Goal: Transaction & Acquisition: Purchase product/service

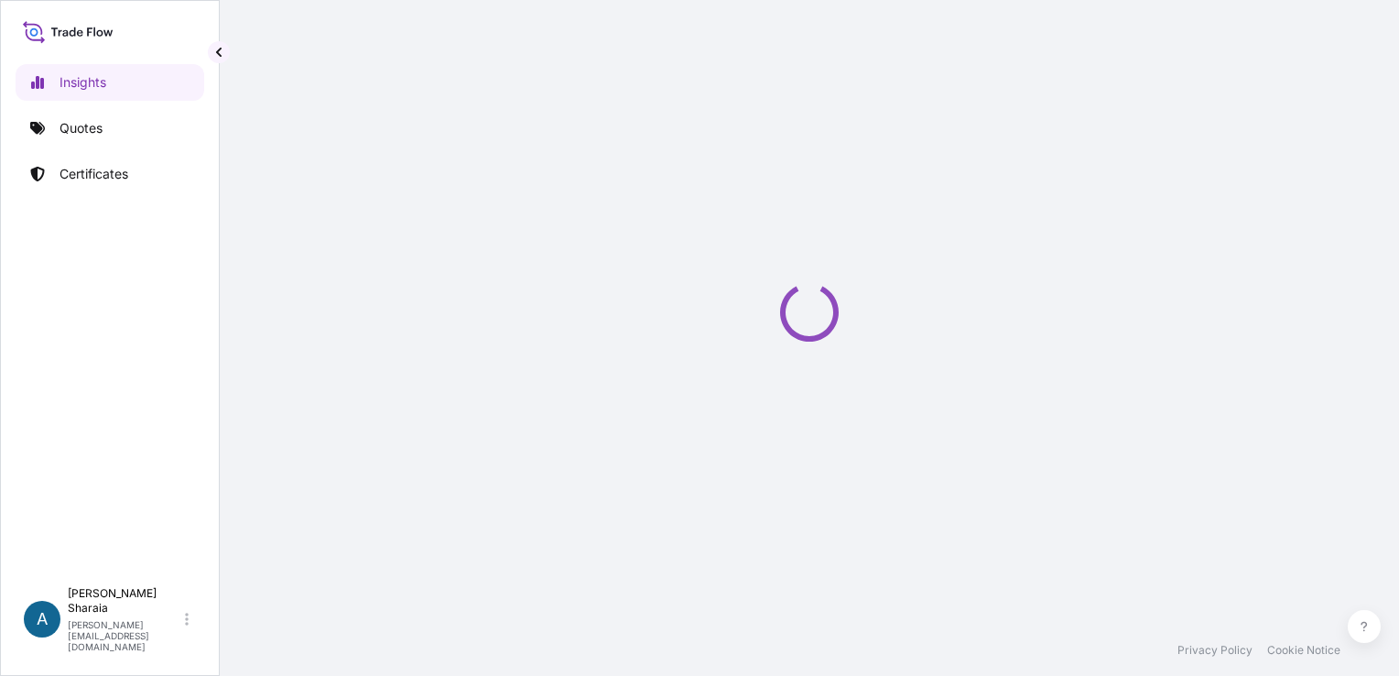
select select "2025"
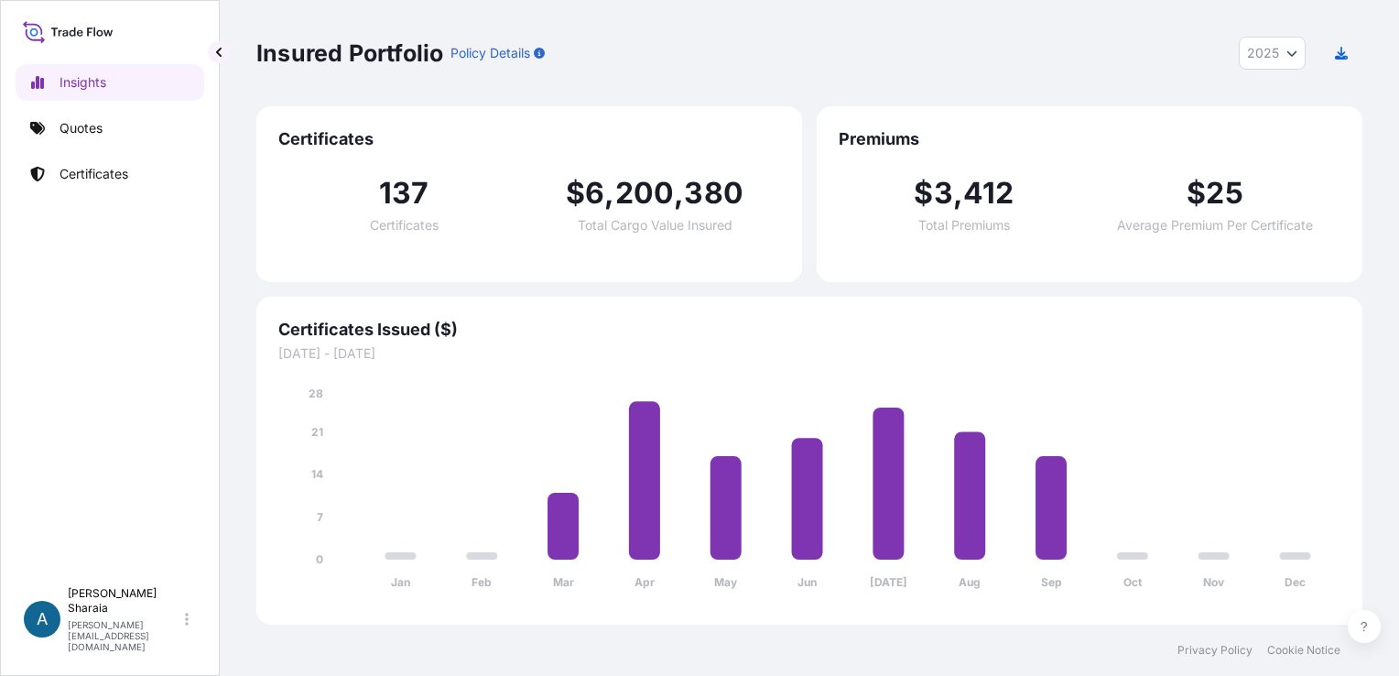
click at [721, 37] on div "Insured Portfolio Policy Details 2025 2025 2024 2023 2022" at bounding box center [809, 53] width 1106 height 33
click at [74, 129] on p "Quotes" at bounding box center [81, 128] width 43 height 18
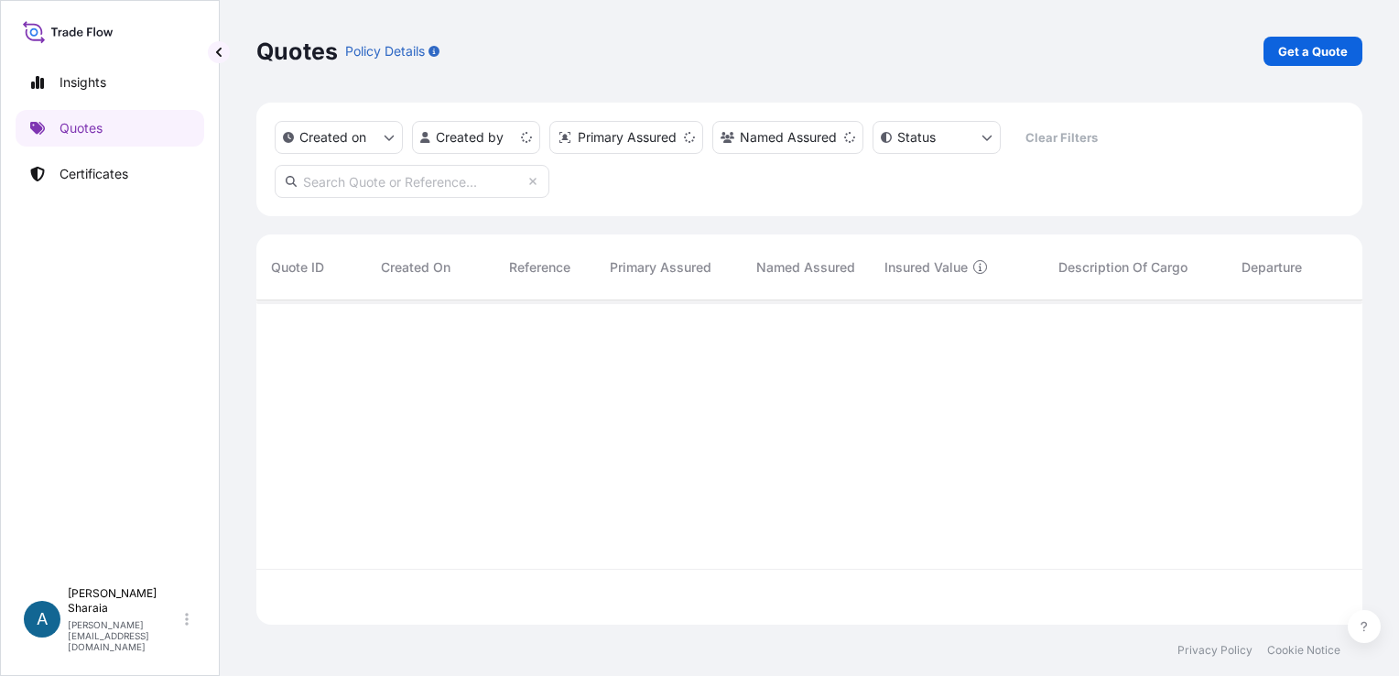
scroll to position [320, 1091]
click at [1304, 37] on link "Get a Quote" at bounding box center [1312, 51] width 99 height 29
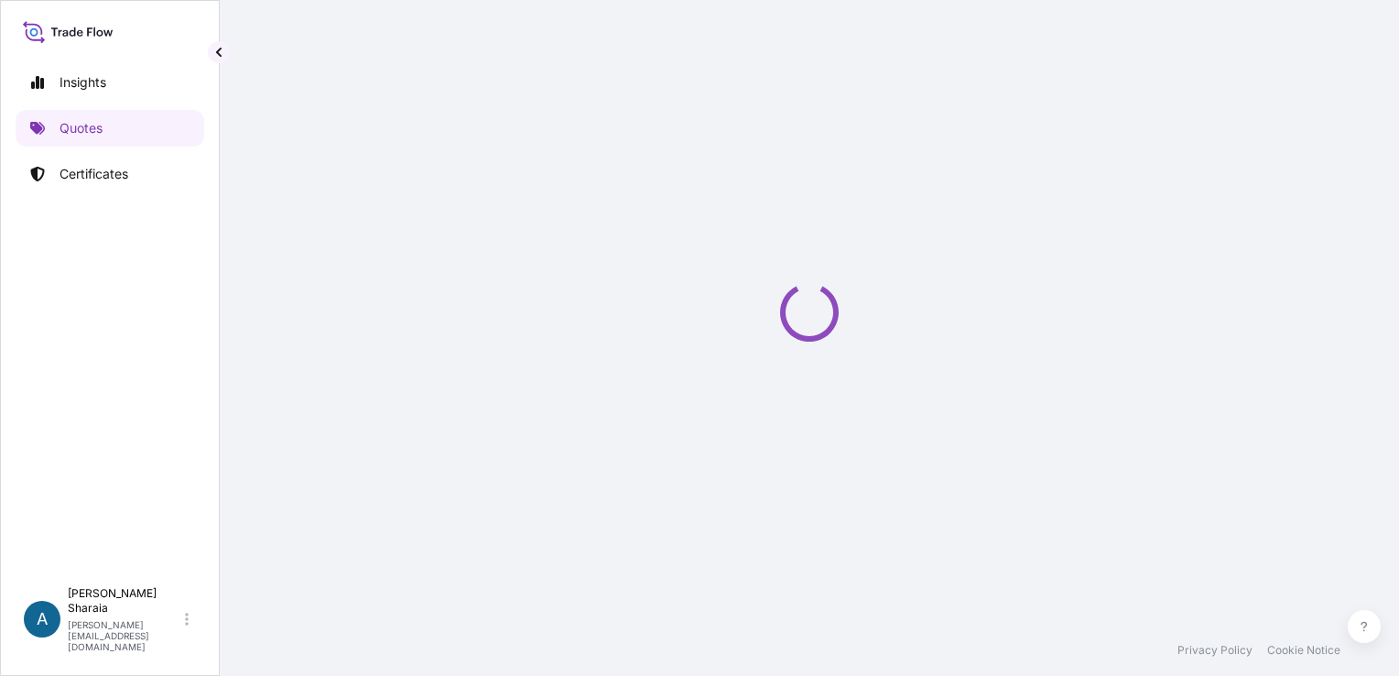
scroll to position [29, 0]
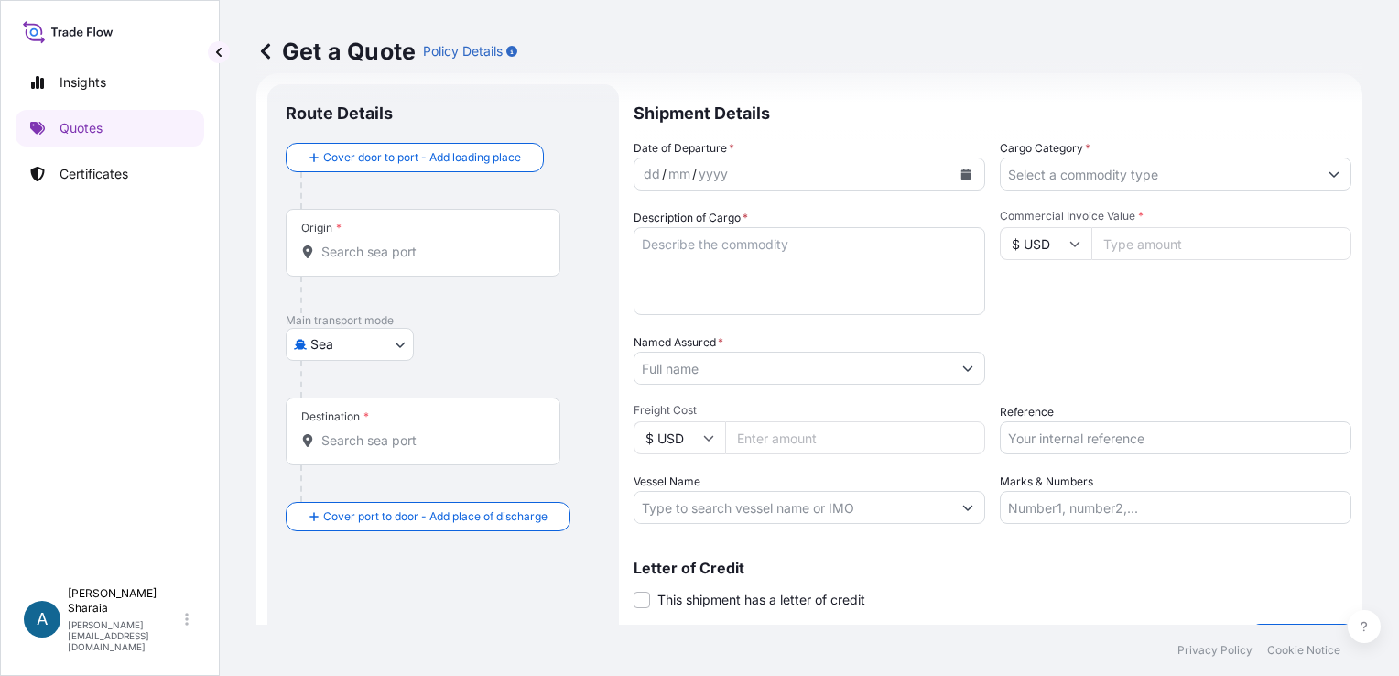
click at [357, 351] on body "Insights Quotes Certificates A [PERSON_NAME] [PERSON_NAME][EMAIL_ADDRESS][DOMAI…" at bounding box center [699, 338] width 1399 height 676
click at [352, 380] on div "Air" at bounding box center [350, 390] width 114 height 33
select select "Air"
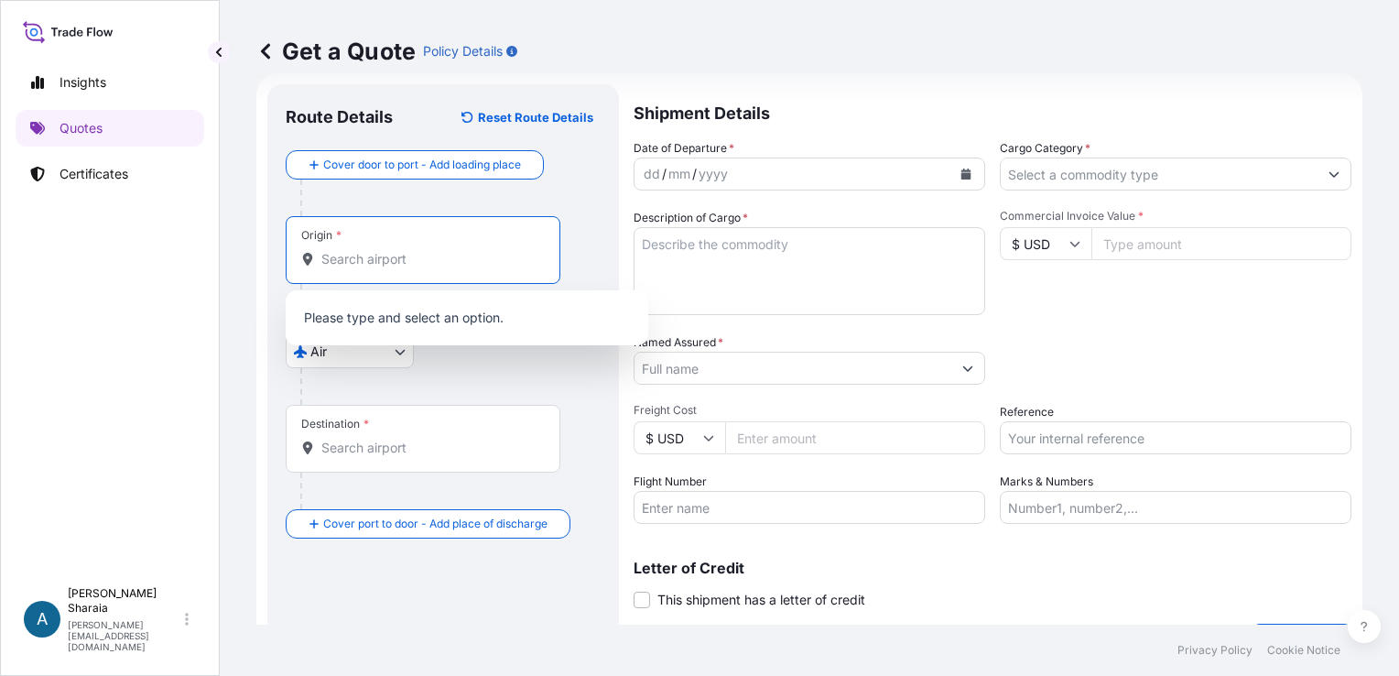
click at [366, 250] on input "Origin *" at bounding box center [429, 259] width 216 height 18
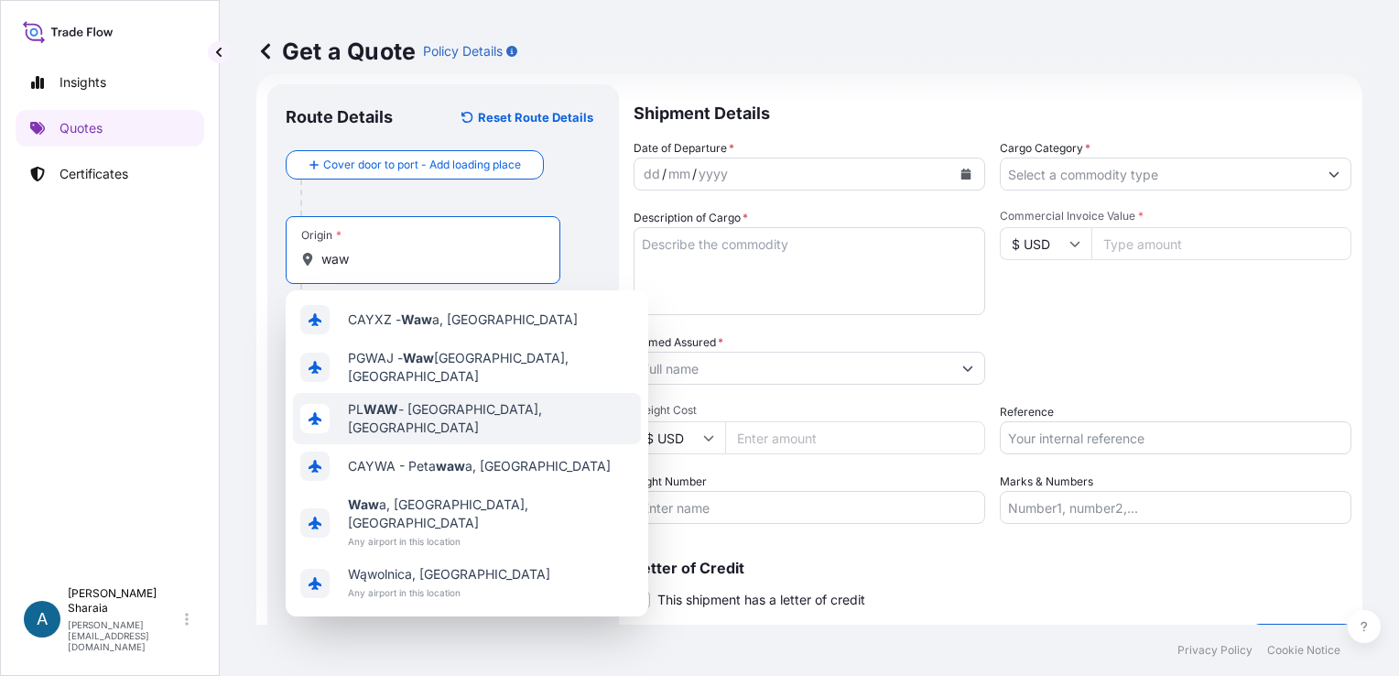
click at [427, 407] on span "PL WAW - [GEOGRAPHIC_DATA], [GEOGRAPHIC_DATA]" at bounding box center [491, 418] width 286 height 37
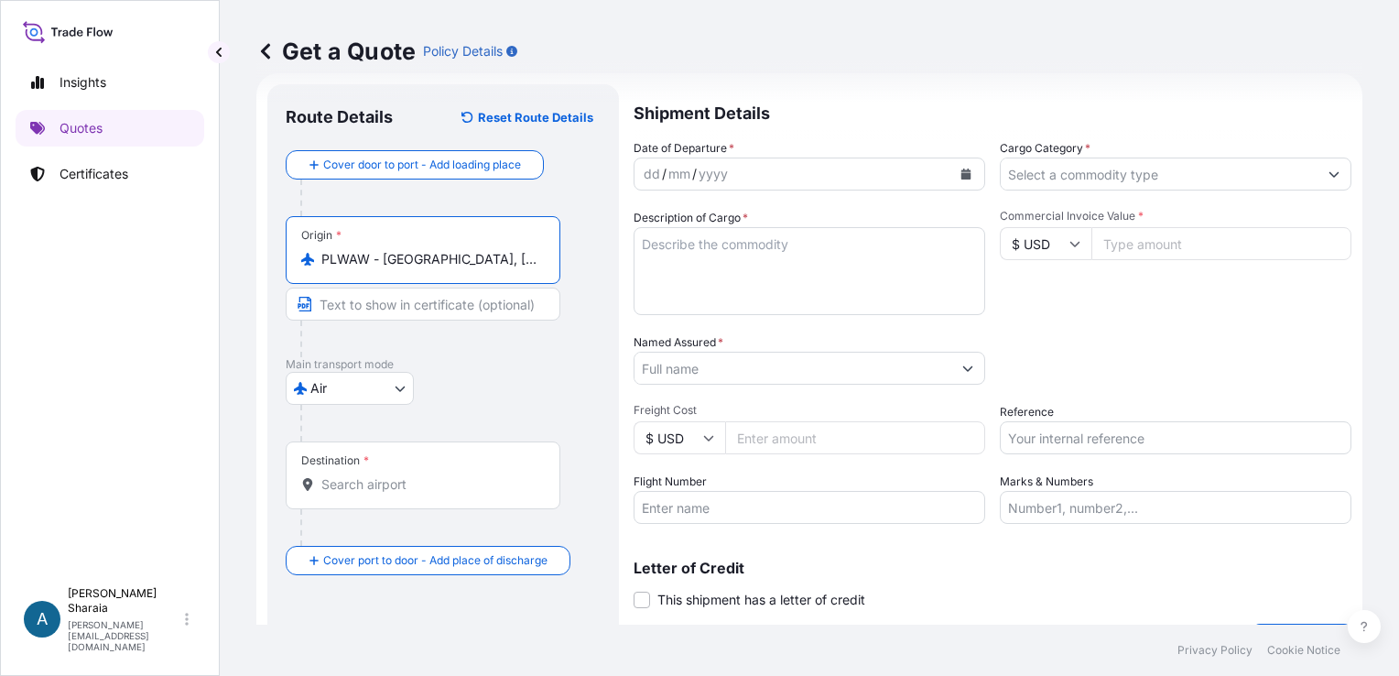
type input "PLWAW - [GEOGRAPHIC_DATA], [GEOGRAPHIC_DATA]"
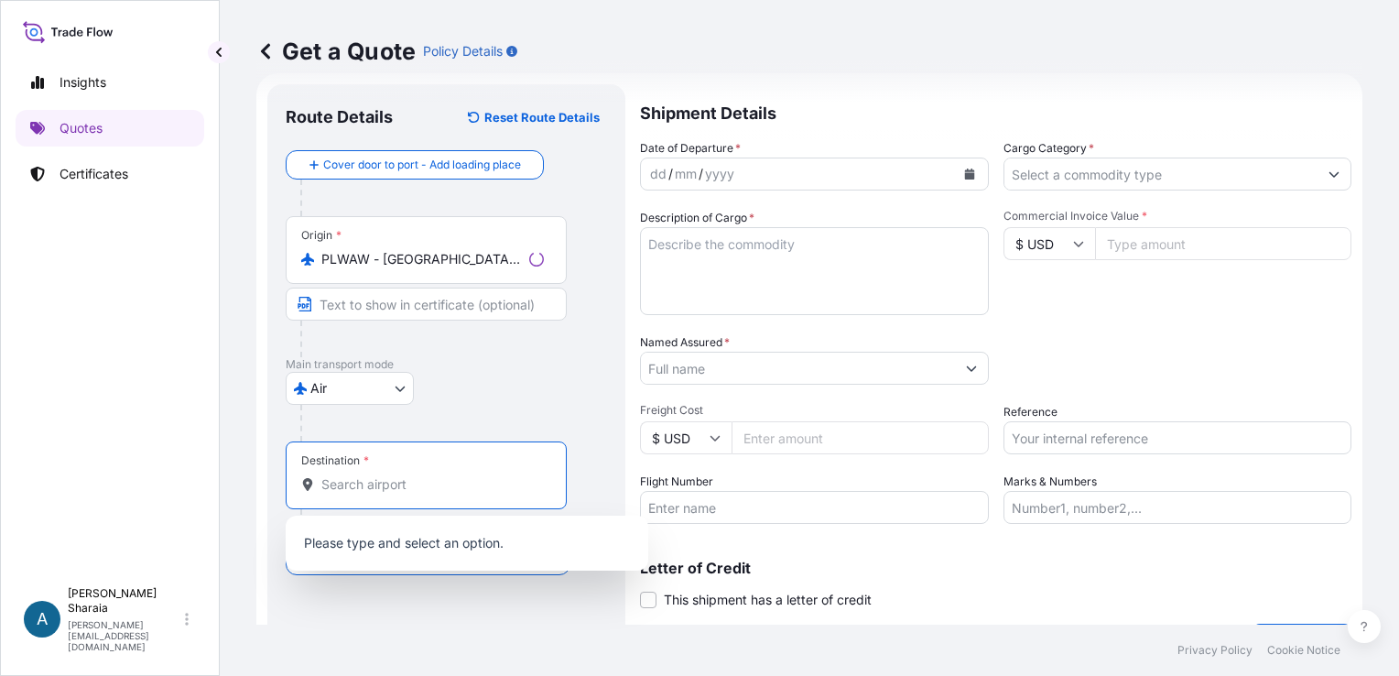
drag, startPoint x: 365, startPoint y: 474, endPoint x: 370, endPoint y: 485, distance: 11.9
click at [366, 475] on input "Destination *" at bounding box center [432, 484] width 222 height 18
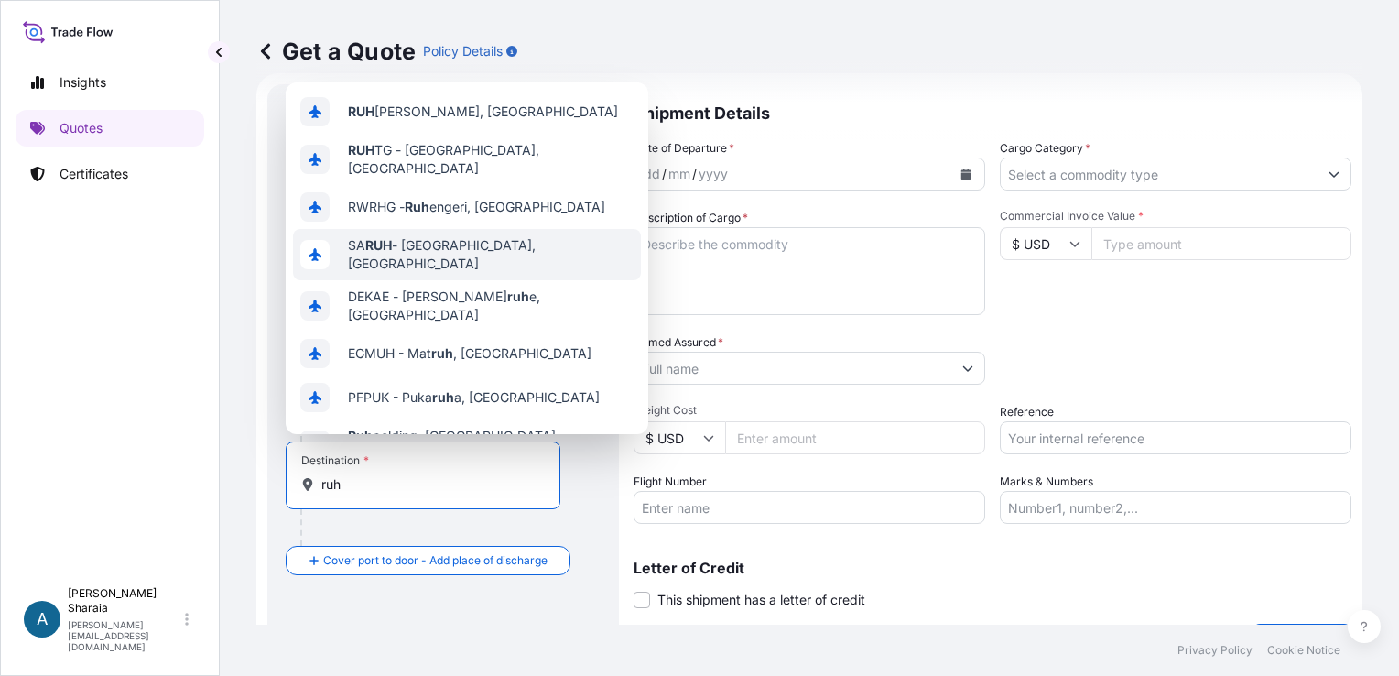
click at [502, 236] on span "[PERSON_NAME] - [GEOGRAPHIC_DATA], [GEOGRAPHIC_DATA]" at bounding box center [491, 254] width 286 height 37
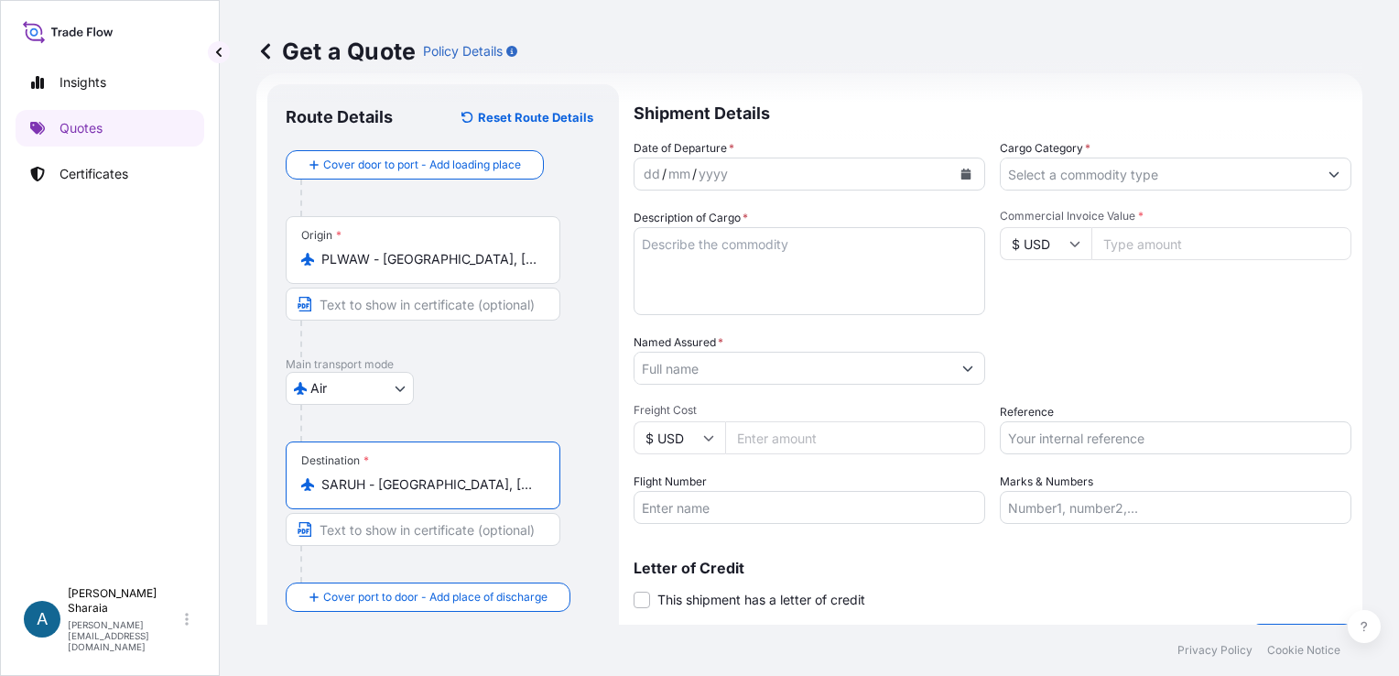
type input "SARUH - [GEOGRAPHIC_DATA], [GEOGRAPHIC_DATA]"
click at [721, 178] on div "yyyy" at bounding box center [713, 174] width 33 height 22
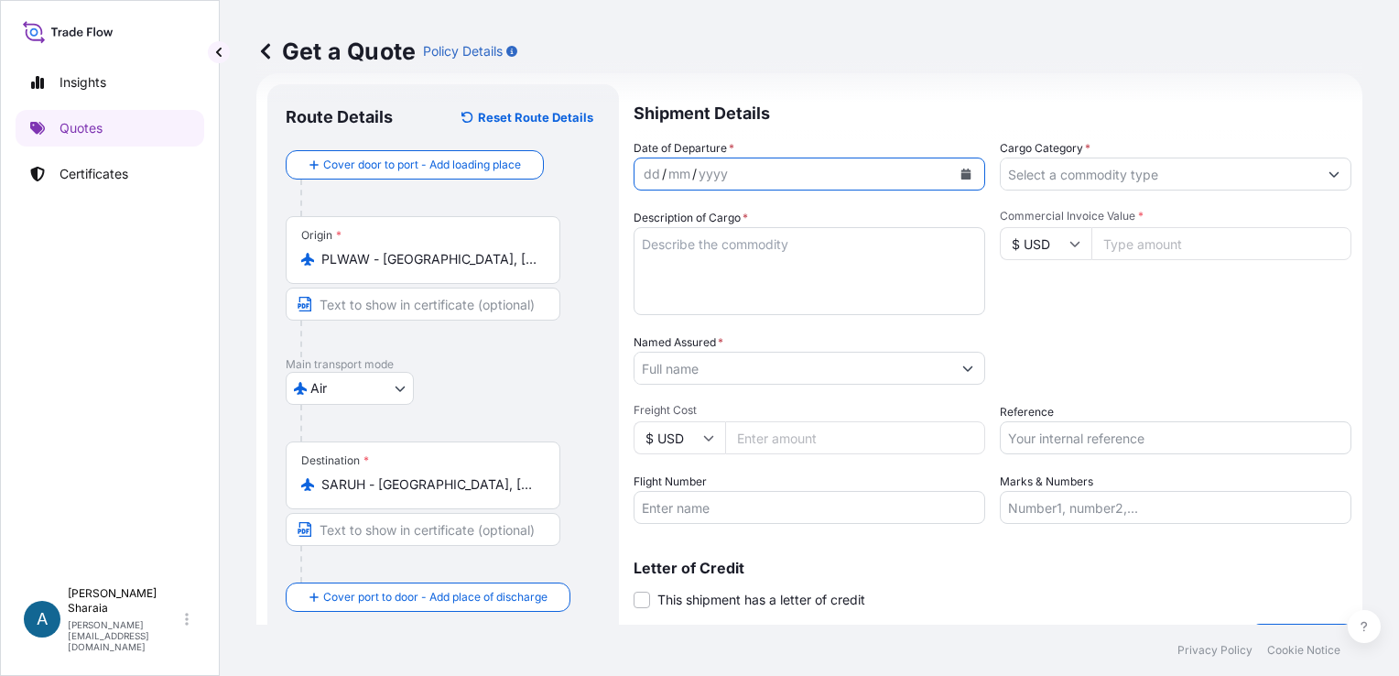
click at [960, 177] on icon "Calendar" at bounding box center [965, 173] width 11 height 11
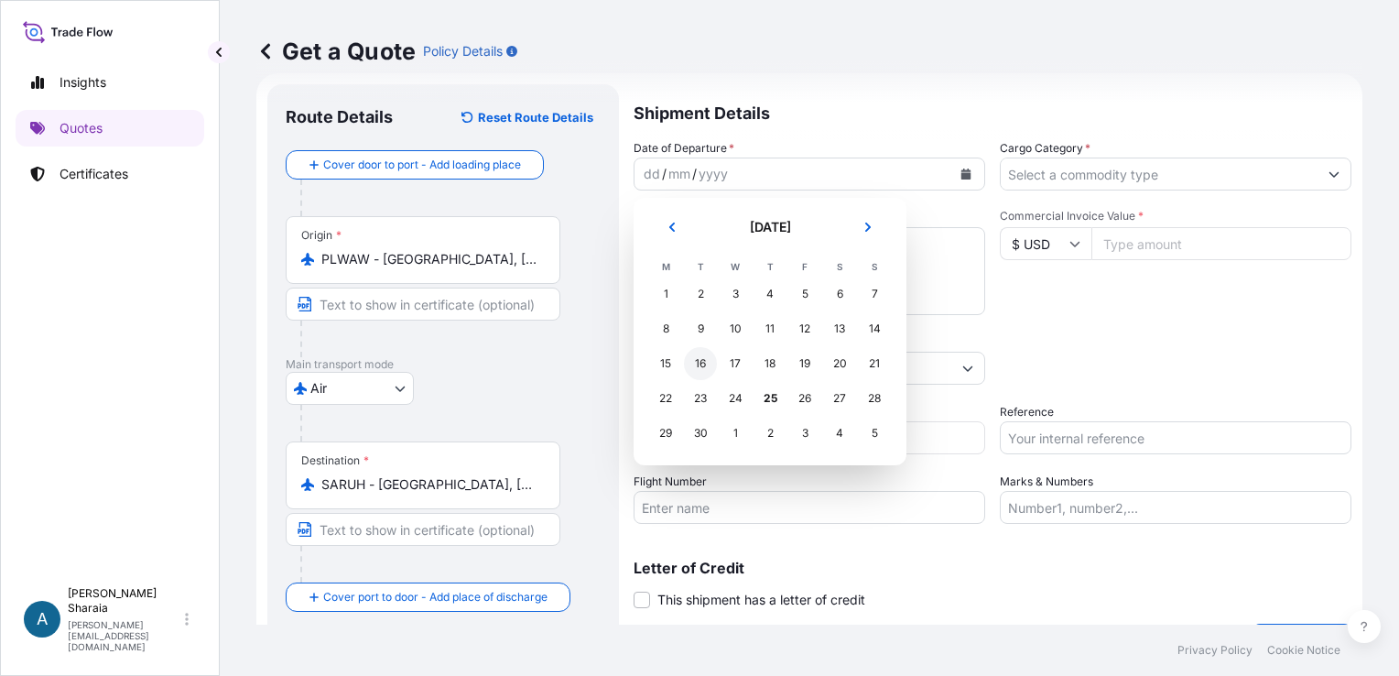
click at [694, 363] on div "16" at bounding box center [700, 363] width 33 height 33
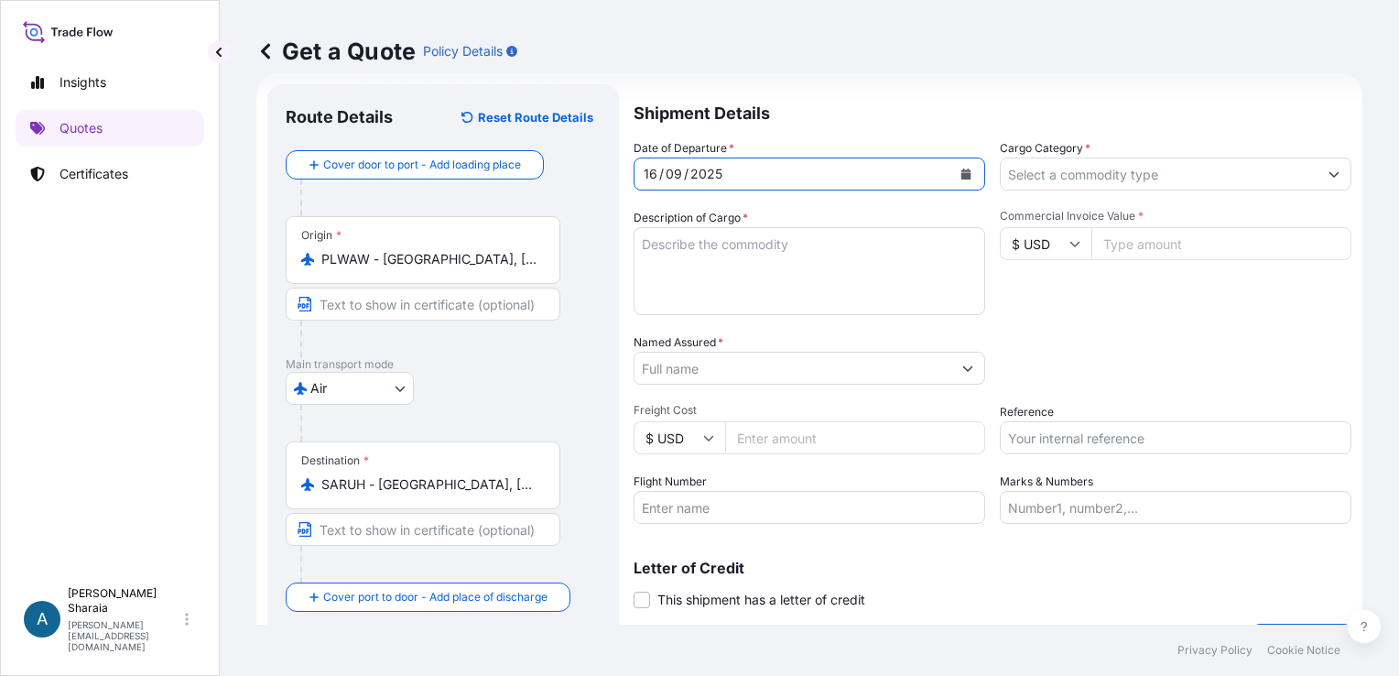
click at [965, 175] on button "Calendar" at bounding box center [965, 173] width 29 height 29
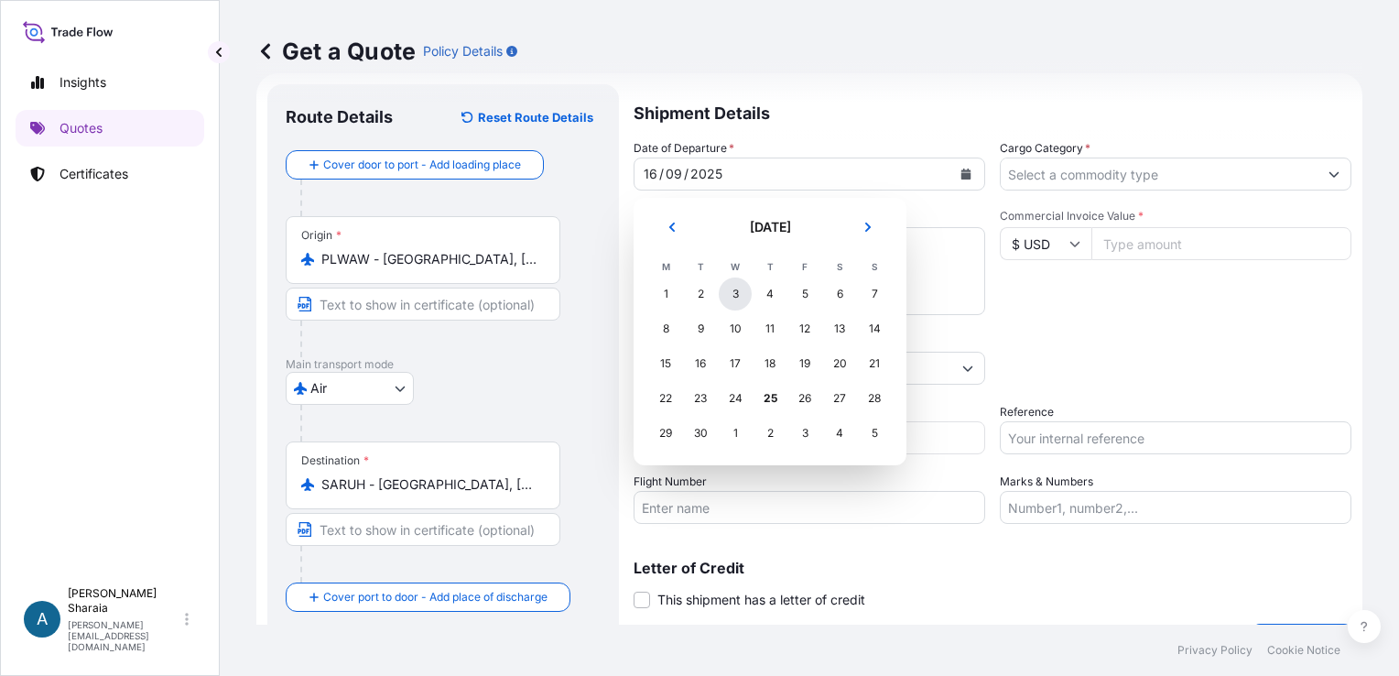
click at [746, 291] on div "3" at bounding box center [735, 293] width 33 height 33
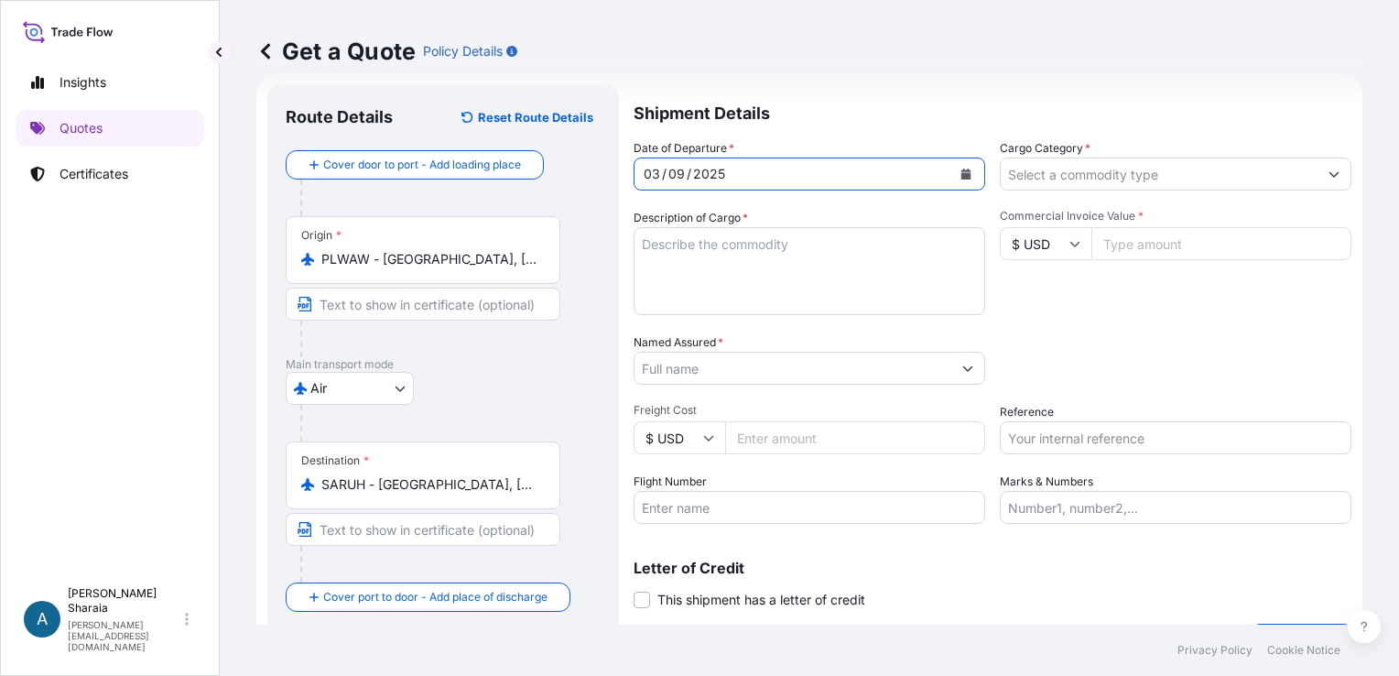
drag, startPoint x: 828, startPoint y: 276, endPoint x: 962, endPoint y: 260, distance: 135.5
click at [856, 272] on textarea "Description of Cargo *" at bounding box center [810, 271] width 352 height 88
click at [1146, 247] on input "Commercial Invoice Value *" at bounding box center [1221, 243] width 260 height 33
type input "12300"
click at [1029, 248] on input "$ USD" at bounding box center [1046, 243] width 92 height 33
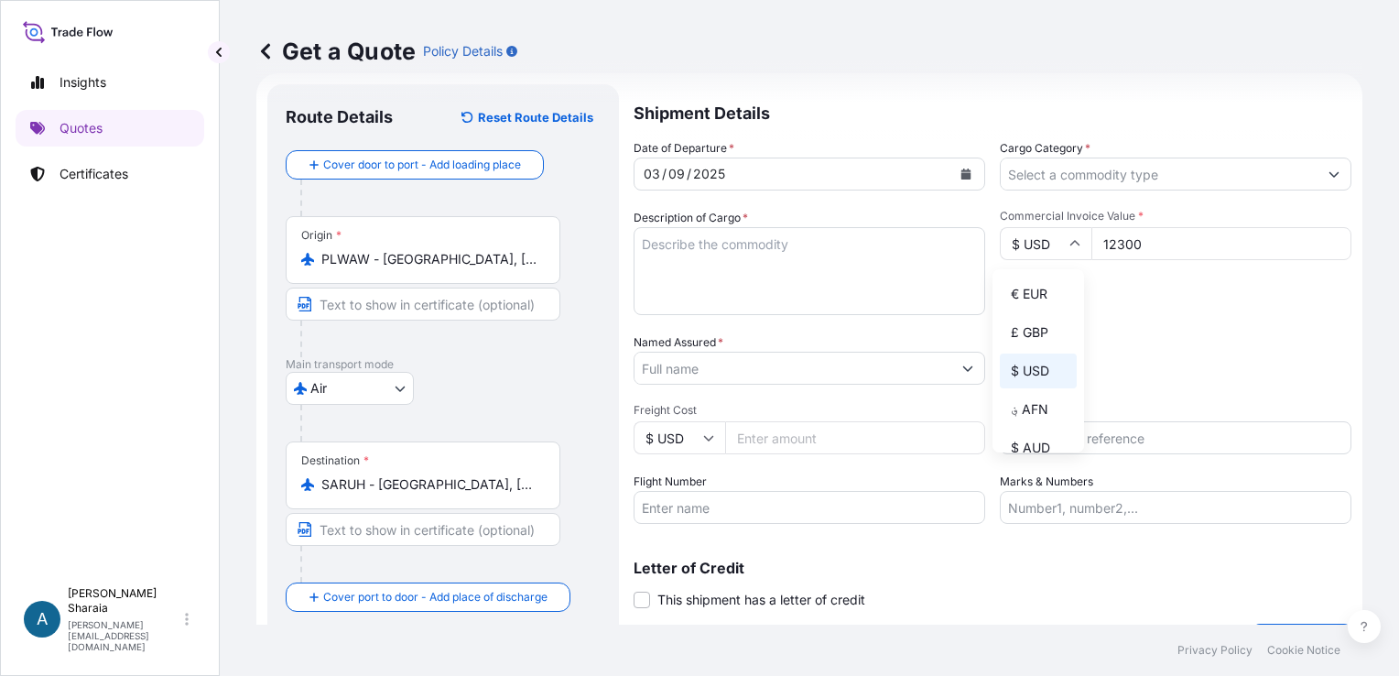
drag, startPoint x: 1039, startPoint y: 295, endPoint x: 1146, endPoint y: 297, distance: 107.1
click at [1045, 293] on div "€ EUR" at bounding box center [1038, 294] width 77 height 35
type input "€ EUR"
click at [1165, 299] on div "Commercial Invoice Value * € EUR 12300" at bounding box center [1176, 262] width 352 height 106
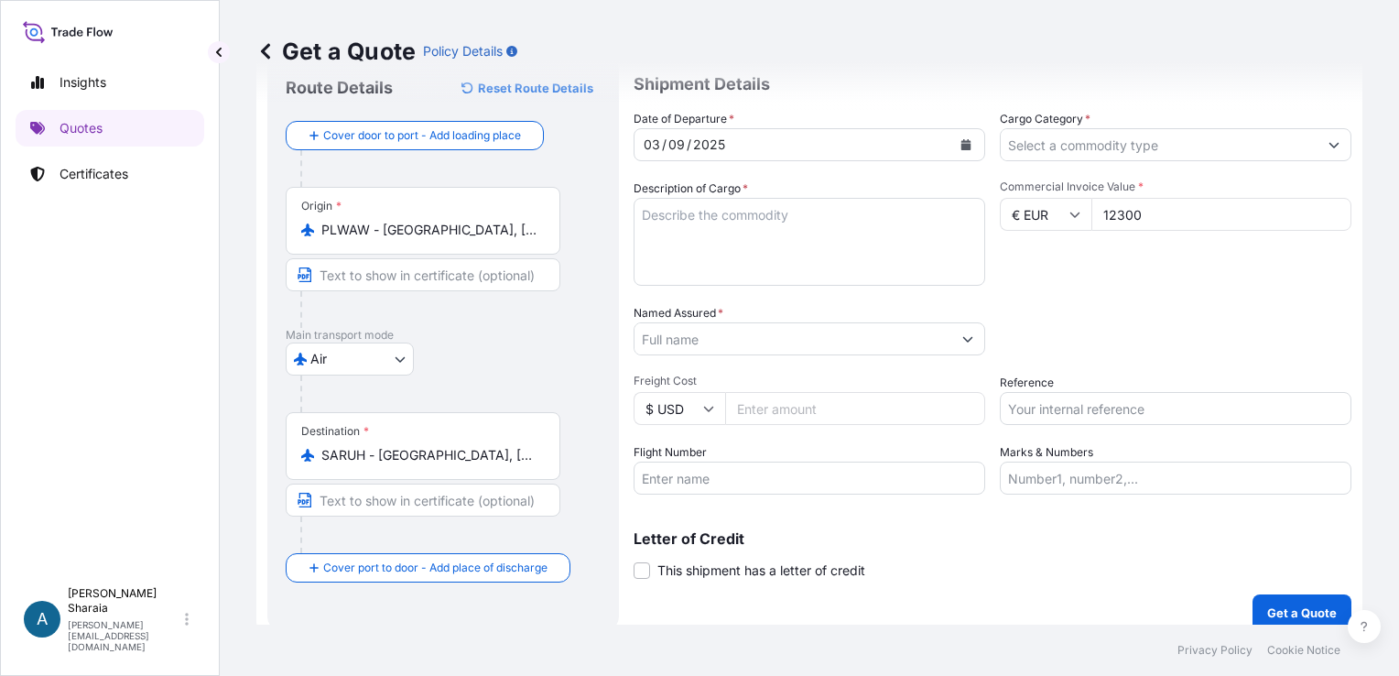
scroll to position [74, 0]
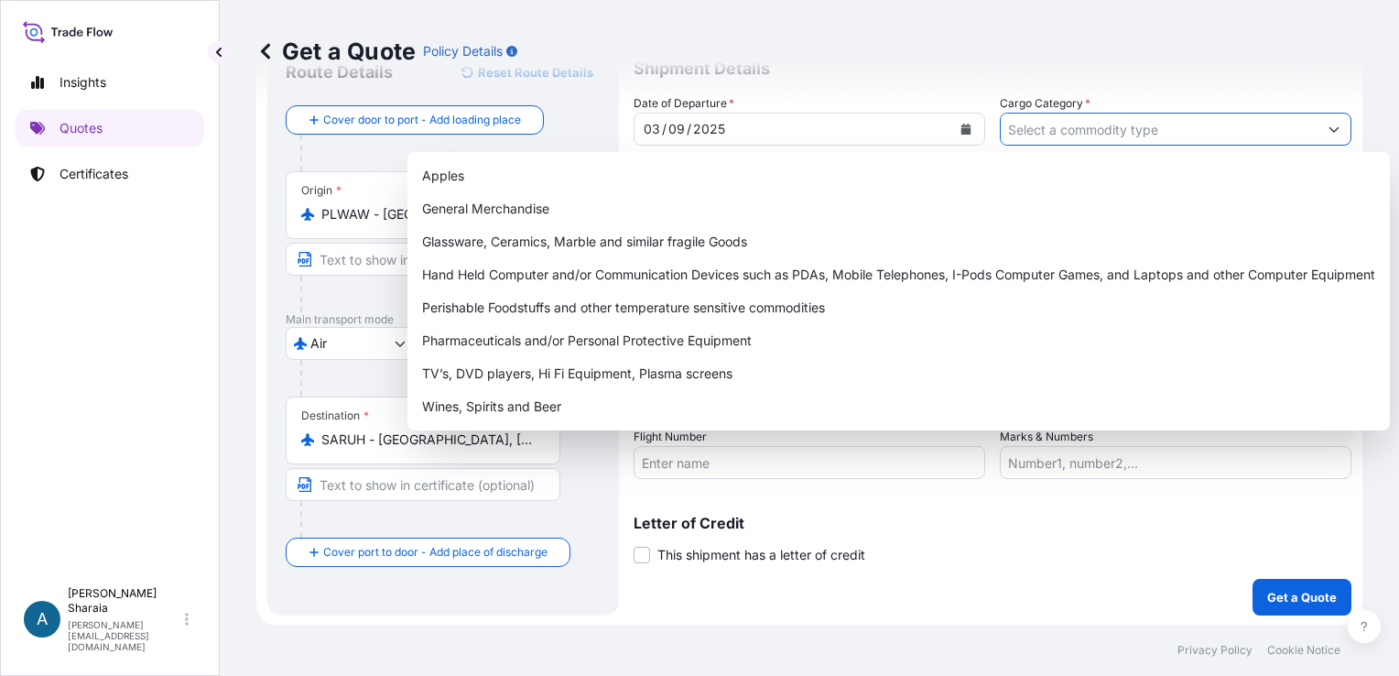
click at [1165, 127] on input "Cargo Category *" at bounding box center [1159, 129] width 317 height 33
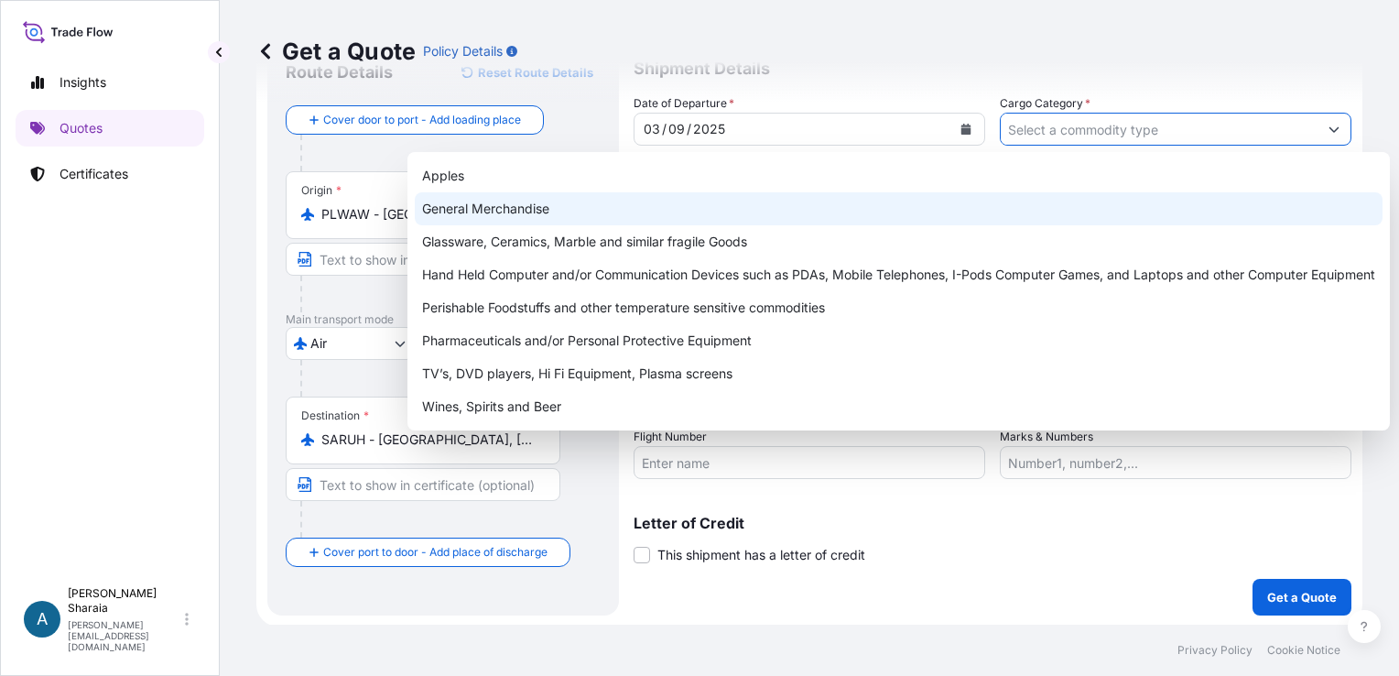
click at [608, 215] on div "General Merchandise" at bounding box center [899, 208] width 968 height 33
type input "General Merchandise"
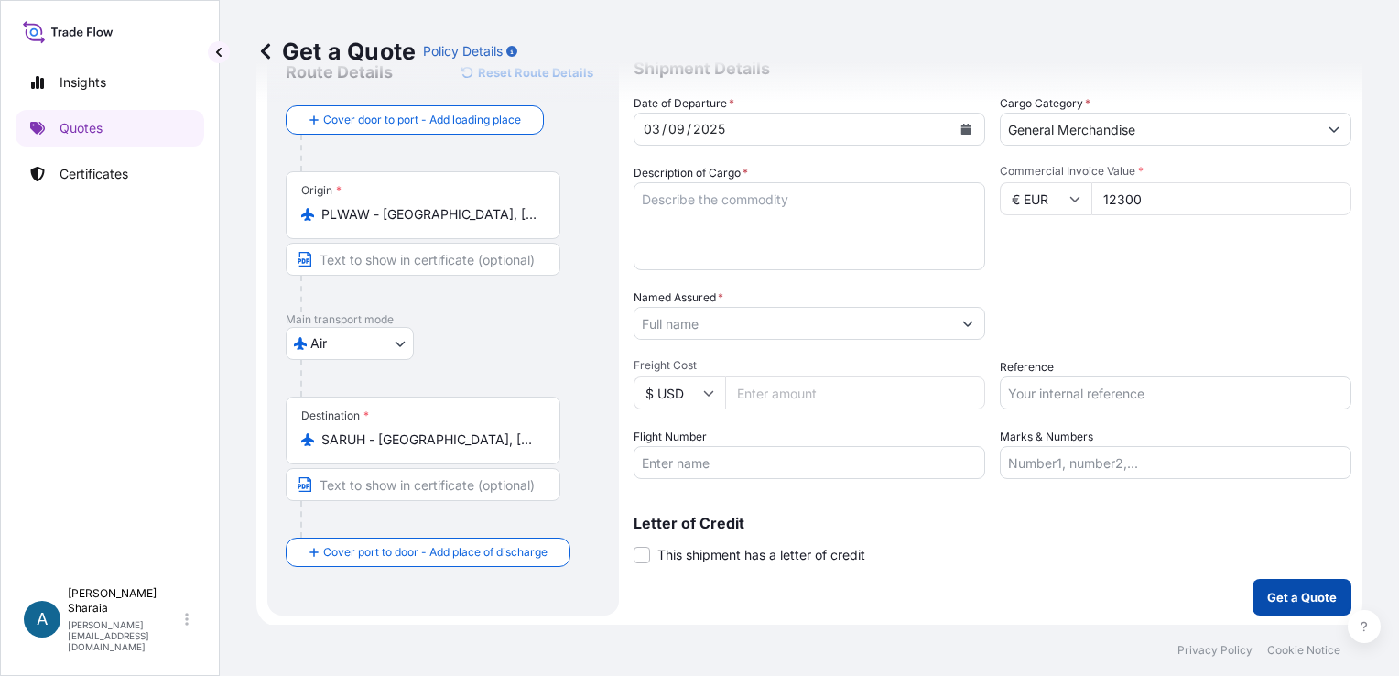
click at [1296, 591] on p "Get a Quote" at bounding box center [1302, 597] width 70 height 18
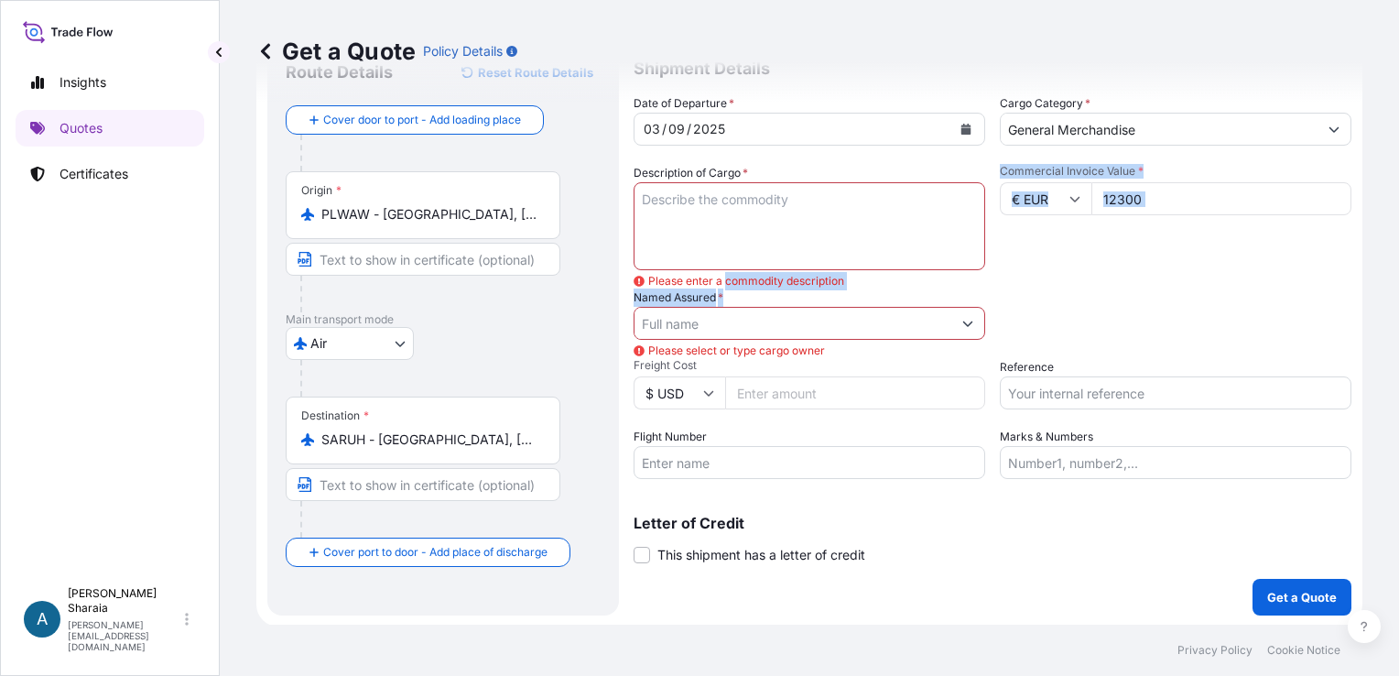
drag, startPoint x: 728, startPoint y: 284, endPoint x: 725, endPoint y: 331, distance: 47.7
click at [725, 328] on div "Date of Departure * [DATE] Cargo Category * General Merchandise Description of …" at bounding box center [993, 286] width 718 height 385
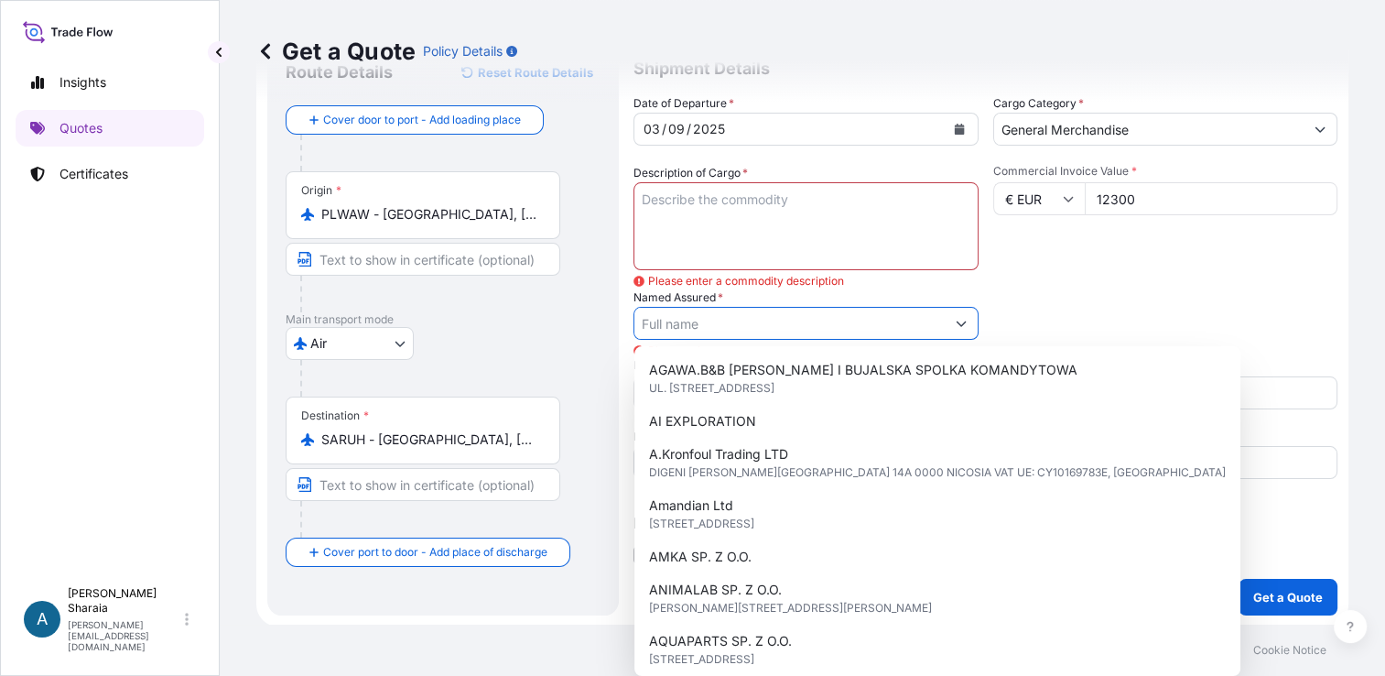
click at [725, 331] on input "Named Assured *" at bounding box center [789, 323] width 310 height 33
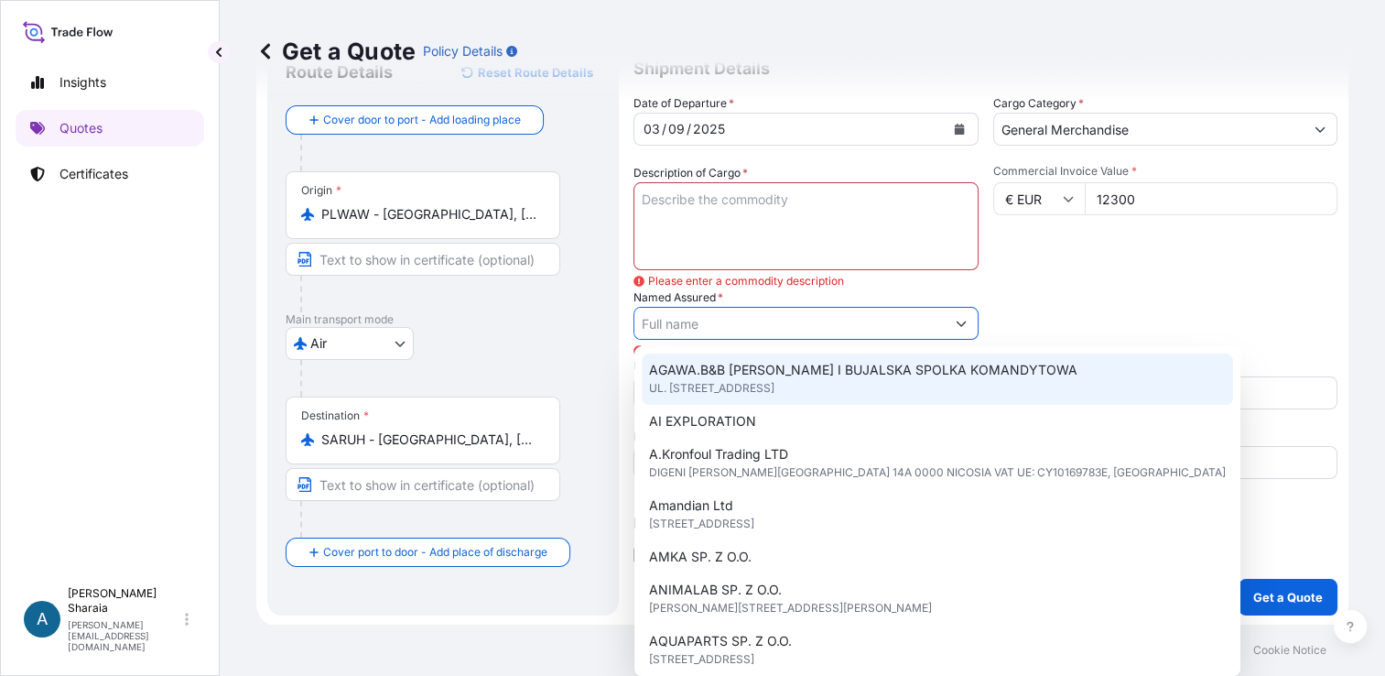
click at [762, 390] on span "UL. [STREET_ADDRESS]" at bounding box center [711, 388] width 125 height 18
type input "AGAWA.B&B [PERSON_NAME] I BUJALSKA SPOLKA KOMANDYTOWA"
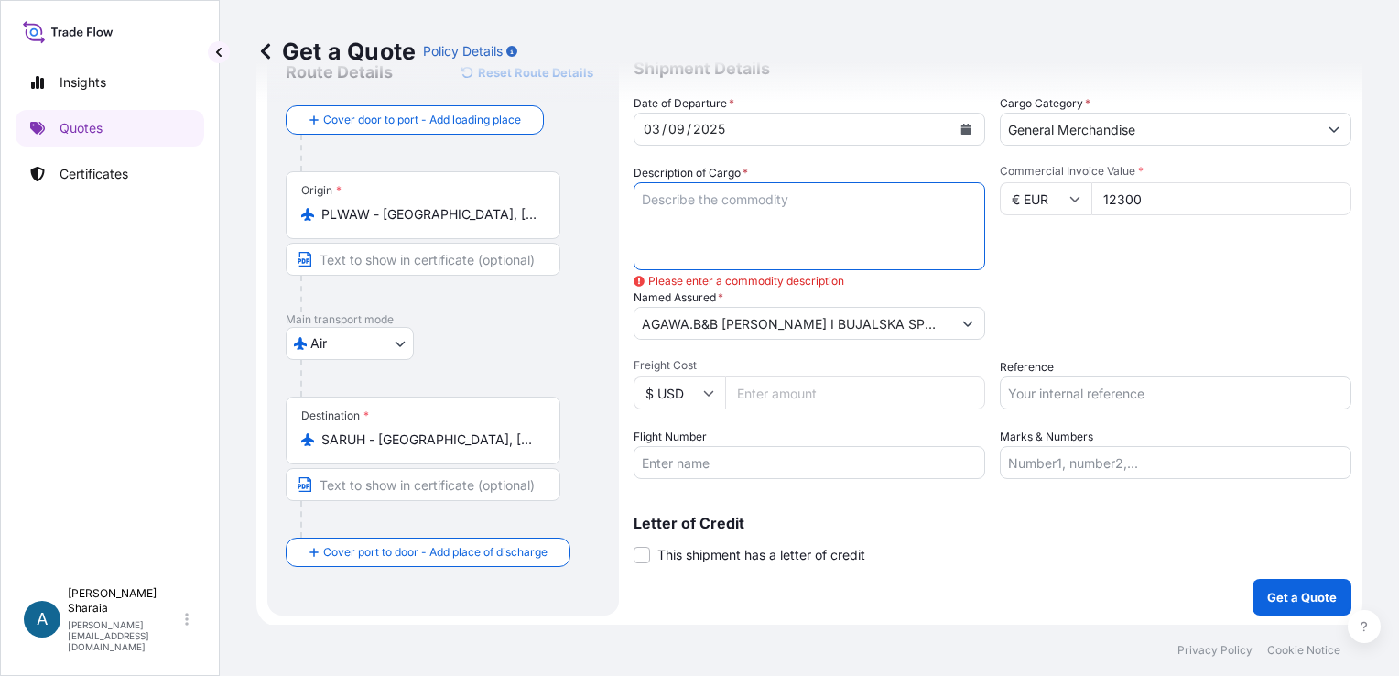
drag, startPoint x: 698, startPoint y: 213, endPoint x: 1051, endPoint y: 317, distance: 368.2
click at [725, 220] on textarea "Description of Cargo *" at bounding box center [810, 226] width 352 height 88
type textarea ";;;"
click at [1315, 593] on p "Get a Quote" at bounding box center [1302, 597] width 70 height 18
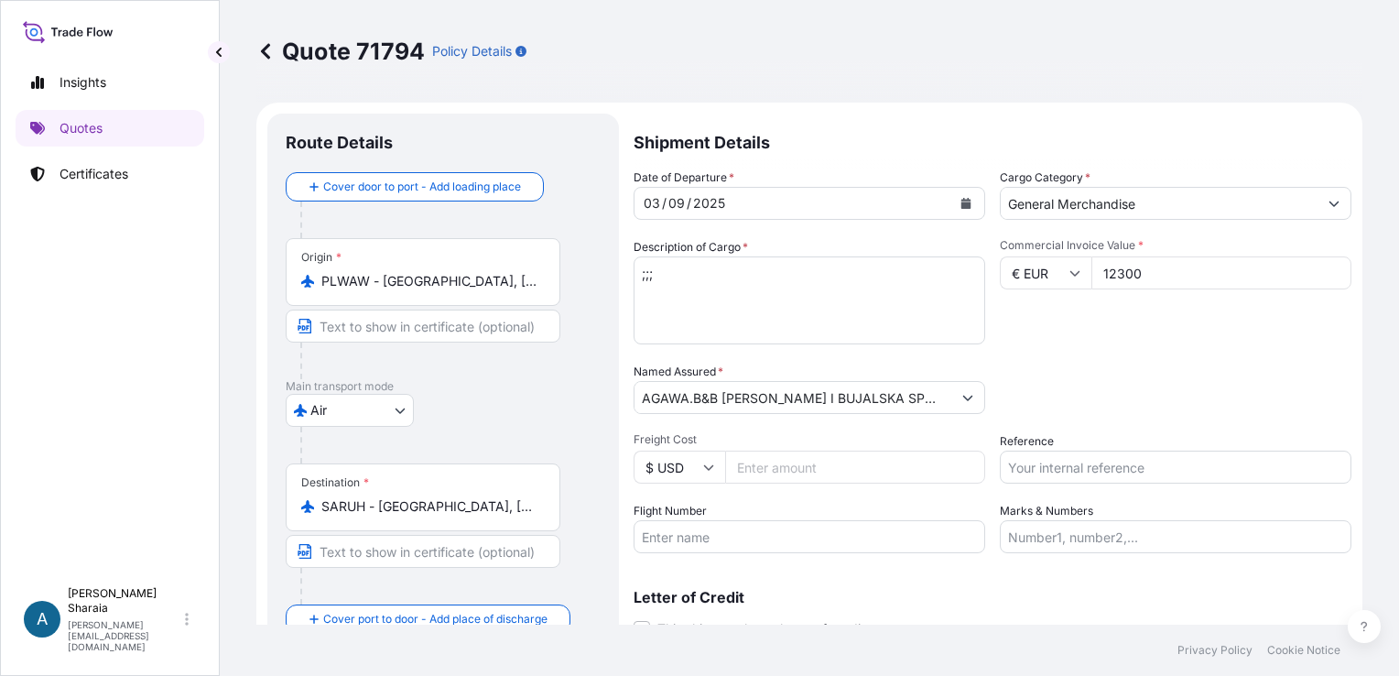
select select "Sea"
type input "$ USD"
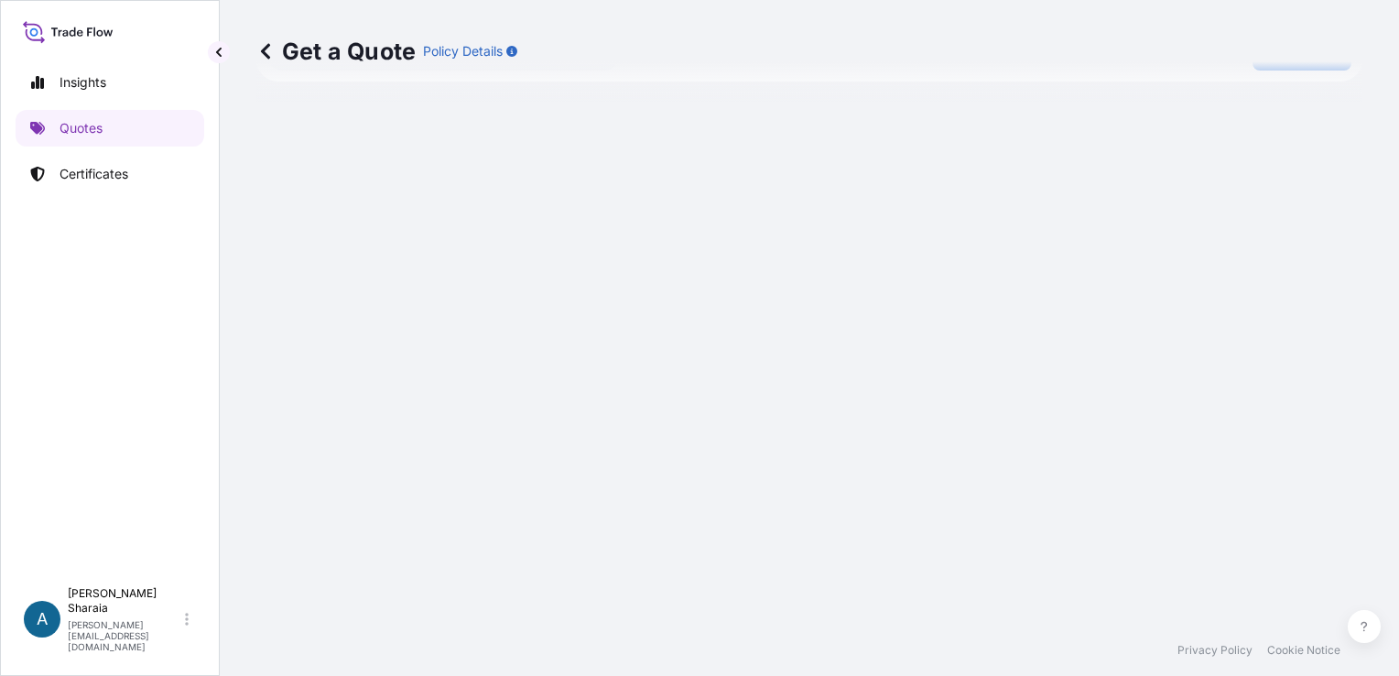
scroll to position [626, 0]
